Goal: Navigation & Orientation: Find specific page/section

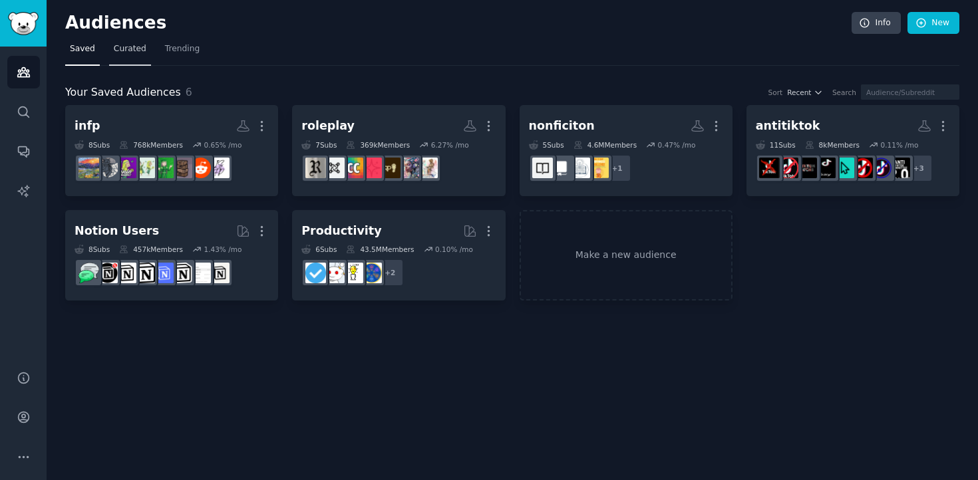
click at [127, 57] on link "Curated" at bounding box center [130, 52] width 42 height 27
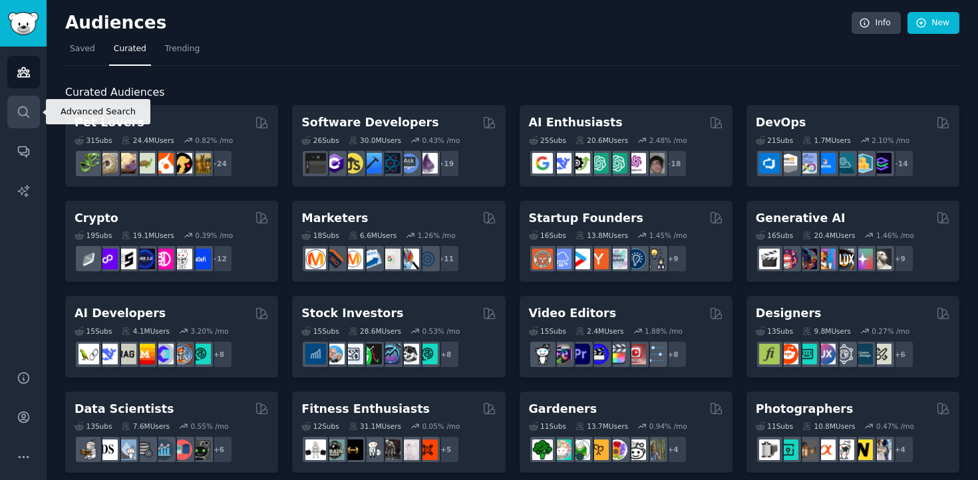
click at [37, 110] on link "Search" at bounding box center [23, 112] width 33 height 33
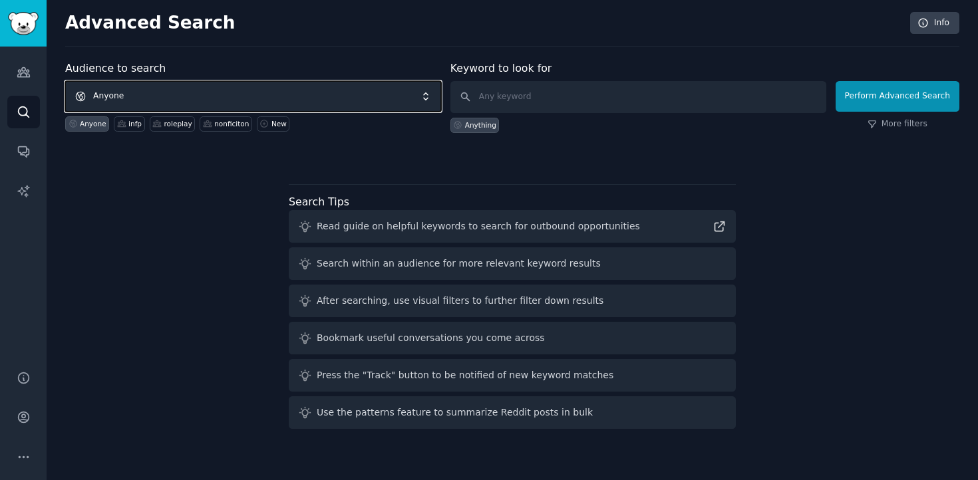
click at [128, 91] on span "Anyone" at bounding box center [253, 96] width 376 height 31
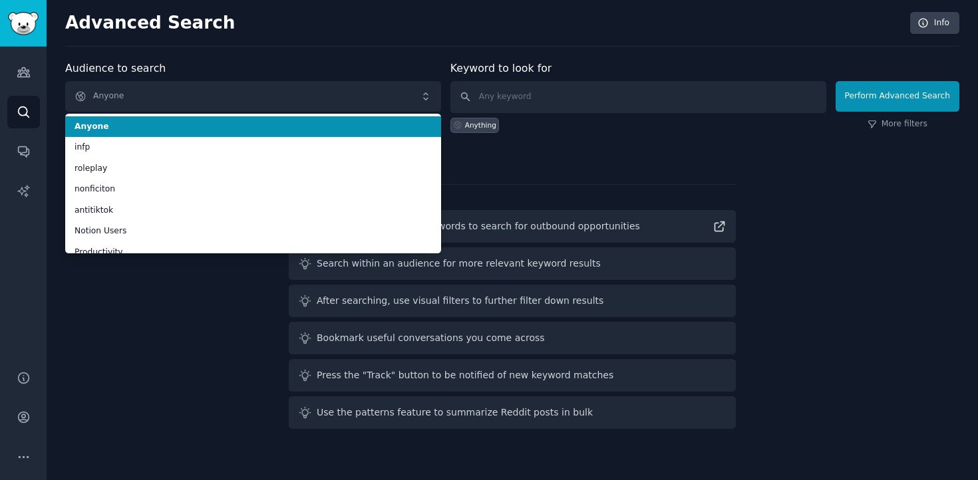
click at [201, 57] on div "Advanced Search Info Audience to search Anyone Anyone infp roleplay nonficiton …" at bounding box center [512, 240] width 931 height 480
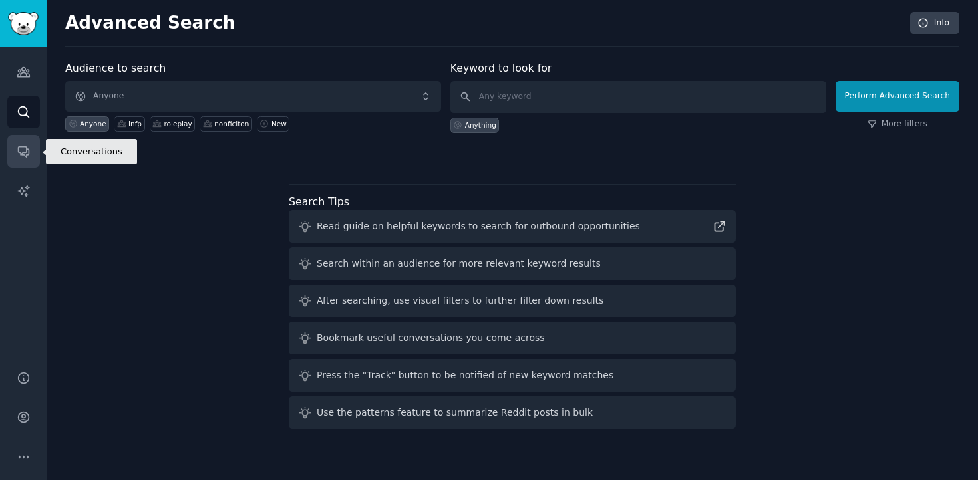
click at [31, 142] on link "Conversations" at bounding box center [23, 151] width 33 height 33
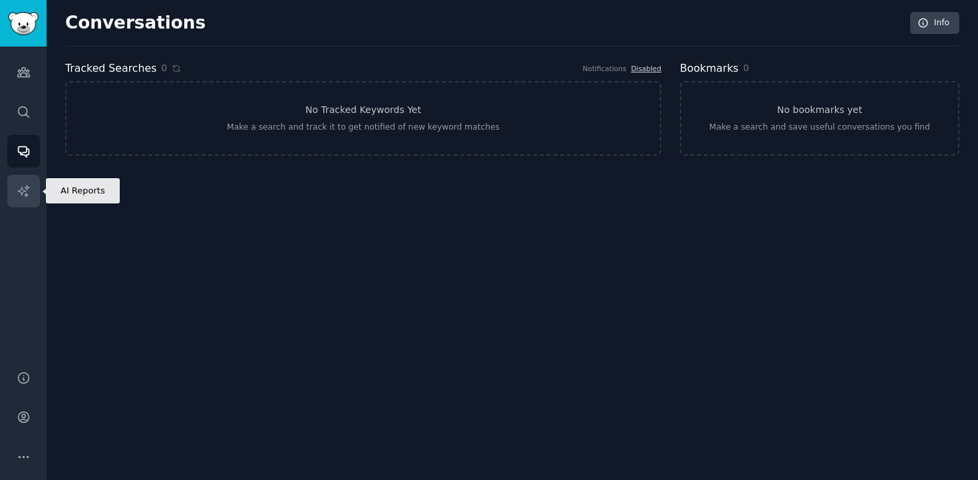
click at [18, 186] on icon "Sidebar" at bounding box center [24, 191] width 14 height 14
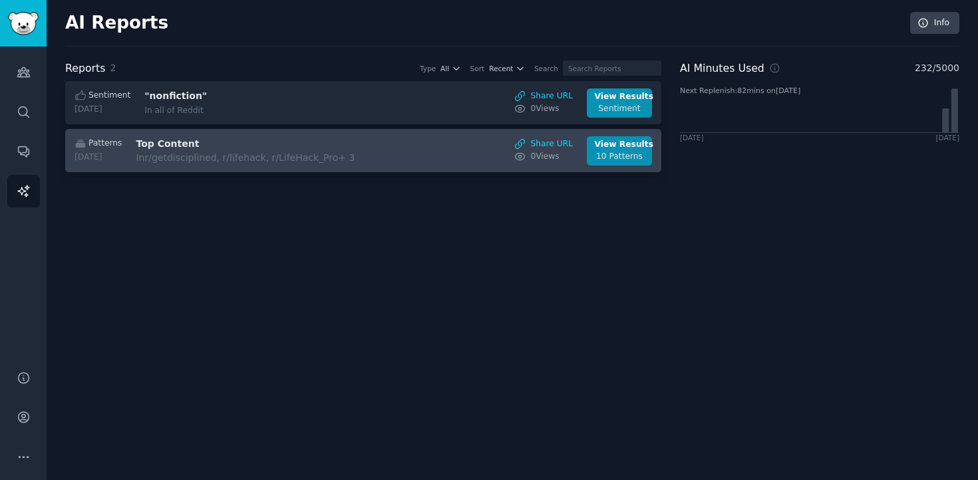
click at [199, 148] on h3 "Top Content" at bounding box center [247, 144] width 223 height 14
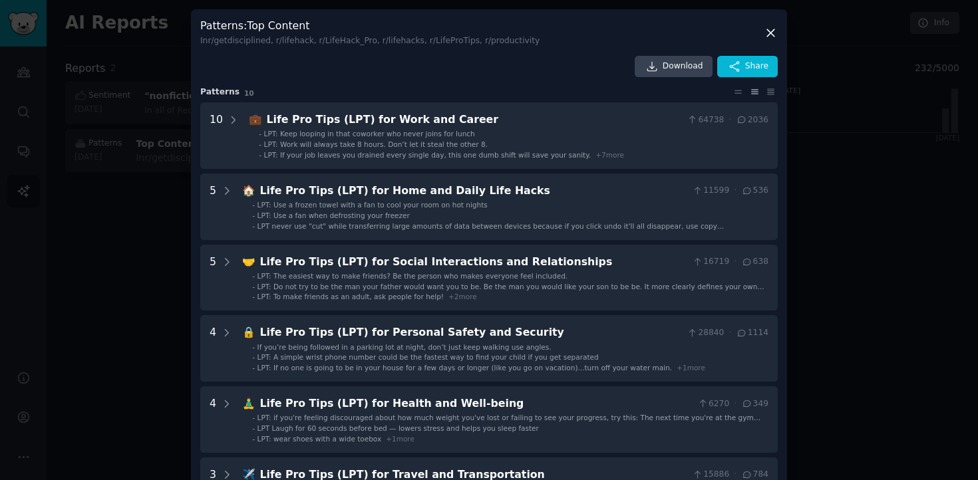
click at [849, 249] on div at bounding box center [489, 240] width 978 height 480
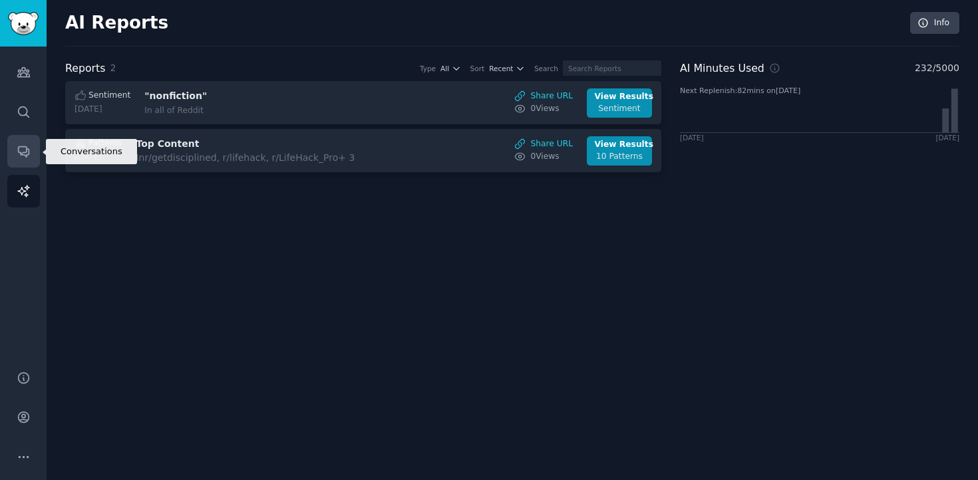
click at [27, 144] on icon "Sidebar" at bounding box center [24, 151] width 14 height 14
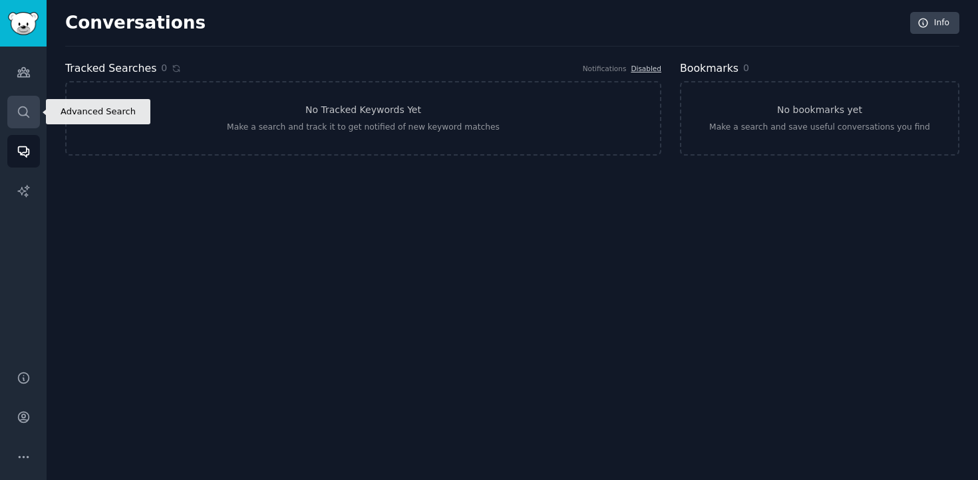
click at [21, 114] on icon "Sidebar" at bounding box center [23, 111] width 11 height 11
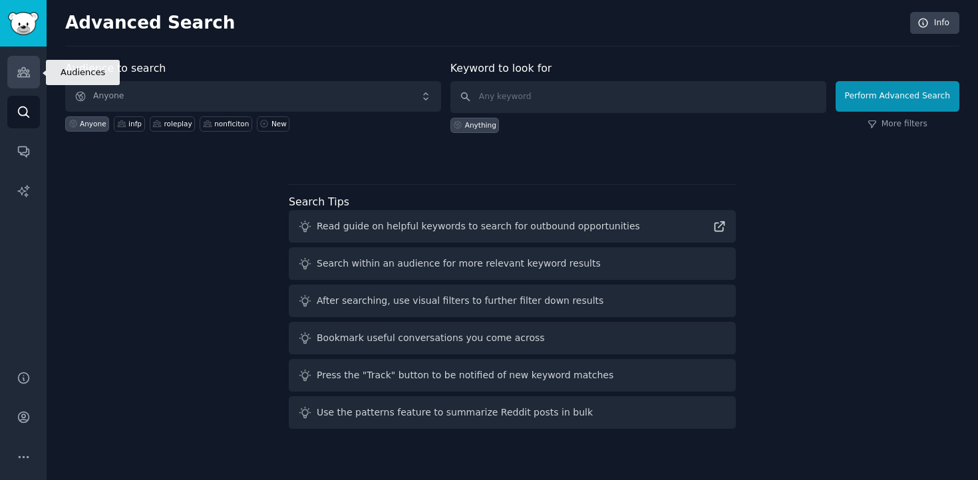
click at [17, 78] on icon "Sidebar" at bounding box center [24, 72] width 14 height 14
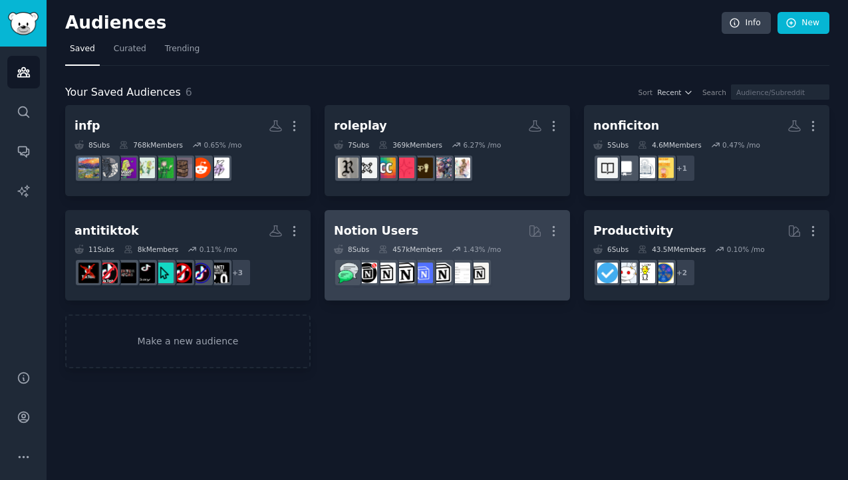
click at [397, 229] on div "Notion Users" at bounding box center [376, 231] width 84 height 17
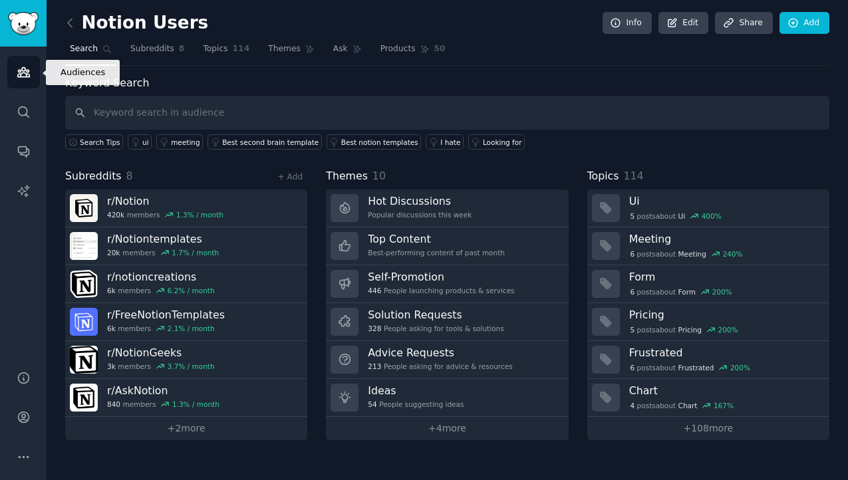
click at [23, 64] on link "Audiences" at bounding box center [23, 72] width 33 height 33
